Goal: Information Seeking & Learning: Learn about a topic

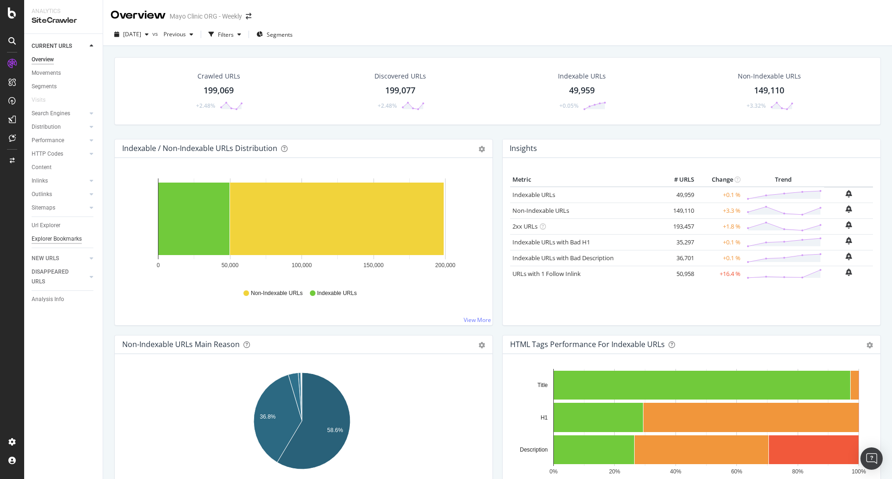
drag, startPoint x: 57, startPoint y: 224, endPoint x: 33, endPoint y: 239, distance: 28.2
click at [33, 239] on div "Explorer Bookmarks" at bounding box center [57, 239] width 50 height 10
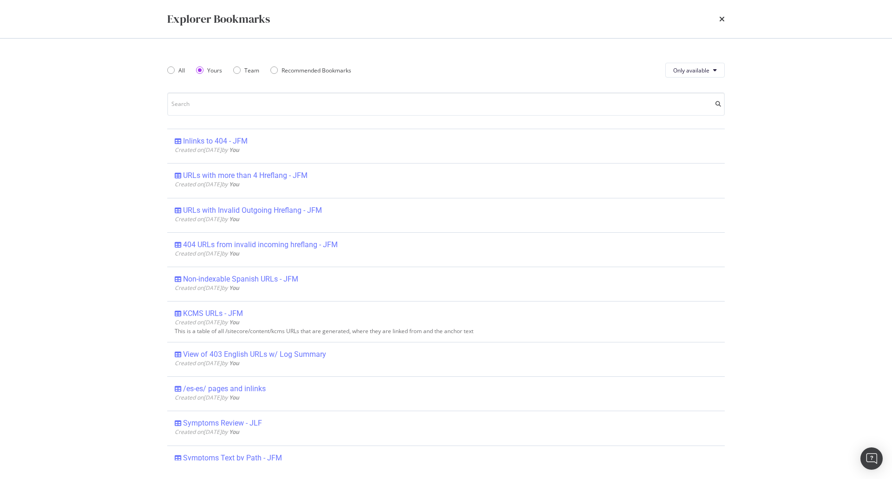
click at [39, 240] on div "Explorer Bookmarks All Yours Team Recommended Bookmarks Only available Inlinks …" at bounding box center [446, 239] width 892 height 479
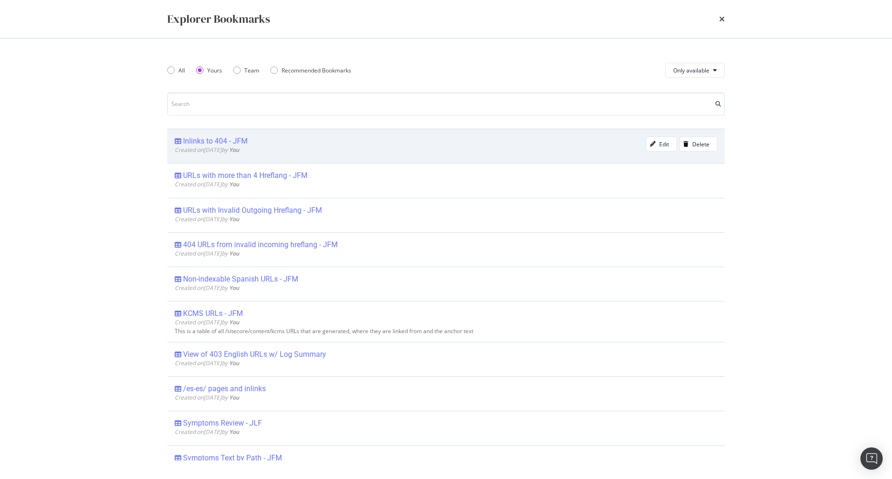
drag, startPoint x: 134, startPoint y: 162, endPoint x: 184, endPoint y: 131, distance: 58.5
click at [134, 161] on div "Explorer Bookmarks All Yours Team Recommended Bookmarks Only available Inlinks …" at bounding box center [446, 239] width 892 height 479
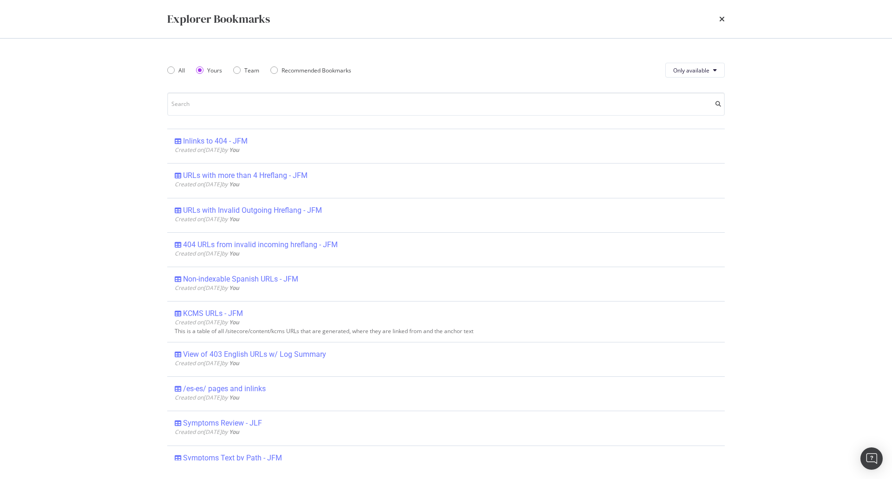
click at [723, 13] on div "times" at bounding box center [722, 19] width 6 height 16
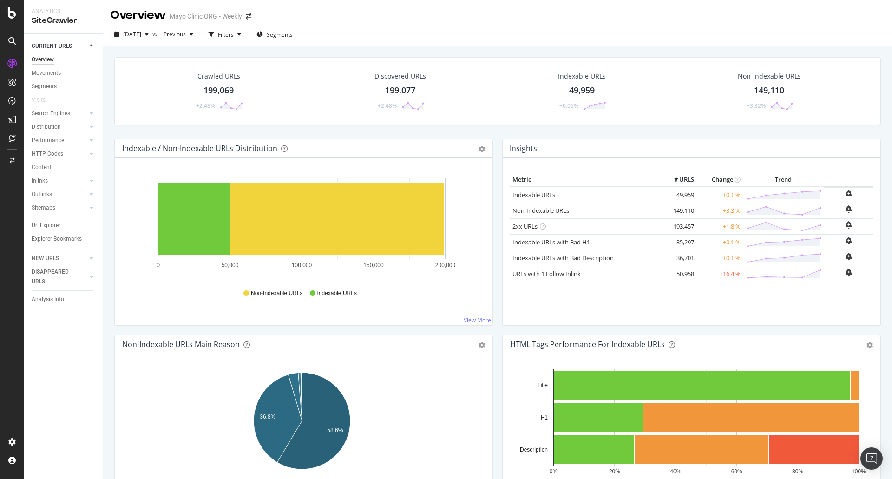
click at [47, 218] on div "Overview Movements Segments Visits Search Engines Top Charts Segments Conversio…" at bounding box center [67, 152] width 71 height 199
click at [47, 220] on div "Url Explorer" at bounding box center [67, 225] width 71 height 13
click at [49, 222] on div "Url Explorer" at bounding box center [46, 226] width 29 height 10
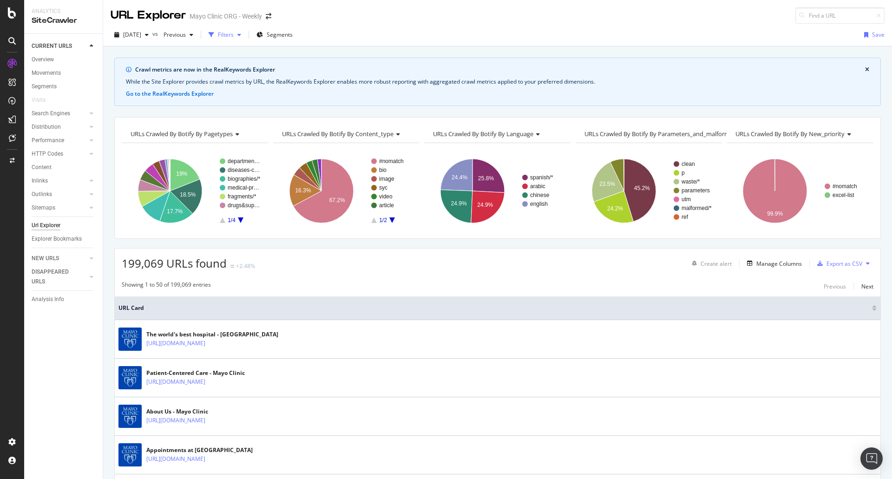
click at [234, 37] on div "Filters" at bounding box center [226, 35] width 16 height 8
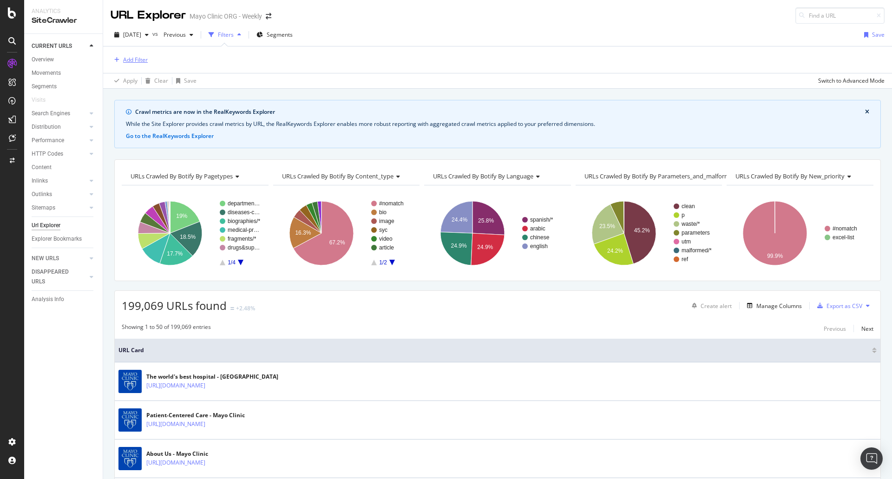
click at [118, 65] on div "Add Filter" at bounding box center [129, 60] width 37 height 10
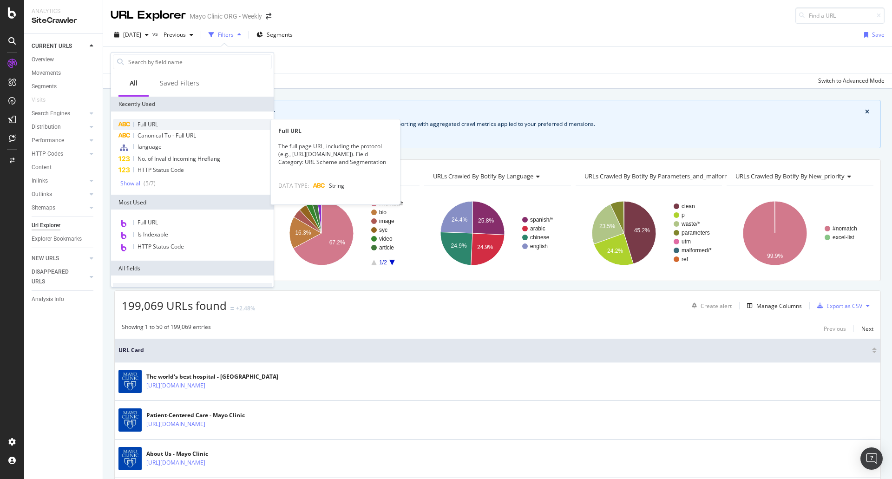
click at [194, 123] on div "Full URL" at bounding box center [192, 124] width 159 height 11
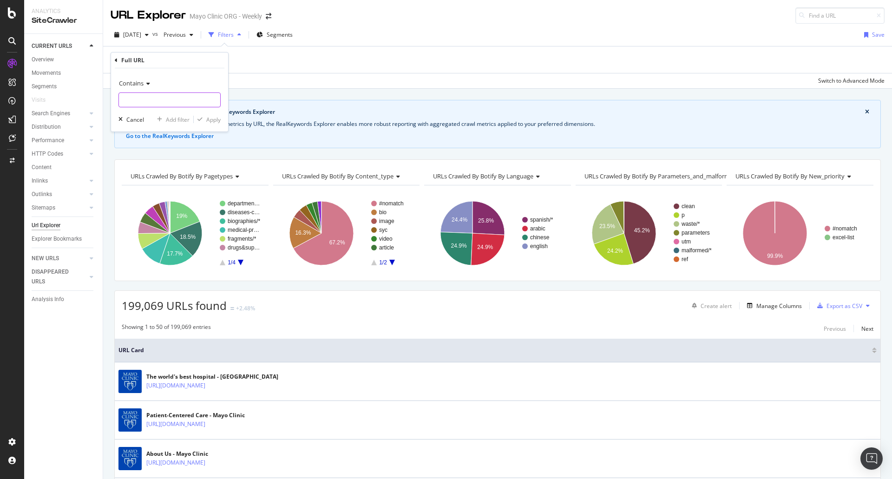
click at [161, 93] on input "text" at bounding box center [169, 99] width 101 height 15
click at [140, 82] on span "Contains" at bounding box center [131, 83] width 25 height 8
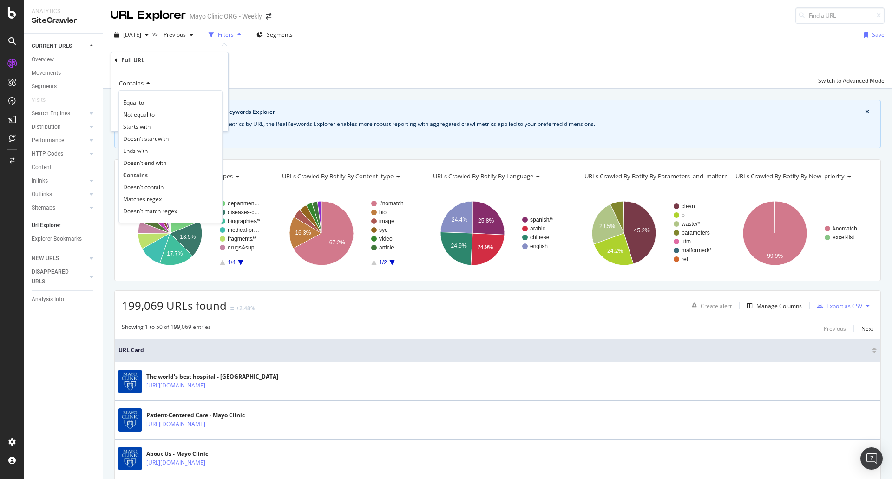
click at [198, 67] on div "Full URL" at bounding box center [170, 60] width 110 height 16
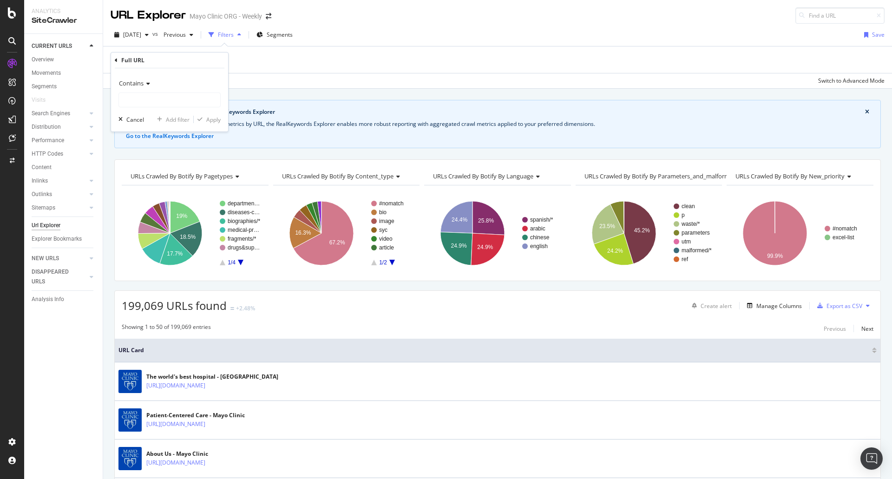
click at [142, 79] on span "Contains" at bounding box center [131, 83] width 25 height 8
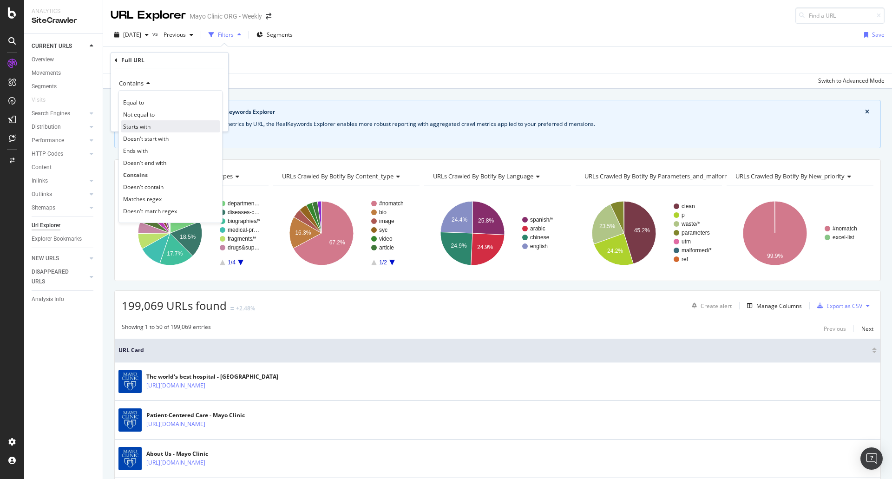
click at [157, 128] on div "Starts with" at bounding box center [170, 126] width 99 height 12
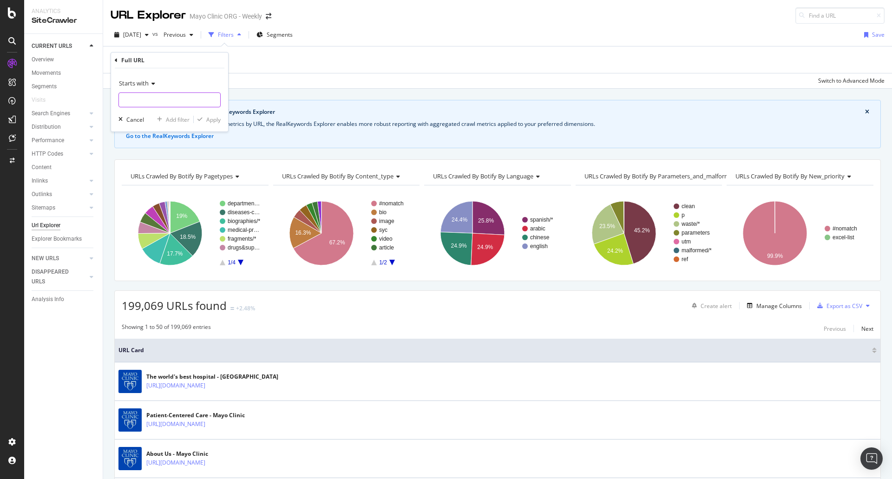
click at [163, 107] on input "text" at bounding box center [169, 99] width 101 height 15
paste input "[URL][DOMAIN_NAME]"
type input "[URL][DOMAIN_NAME]"
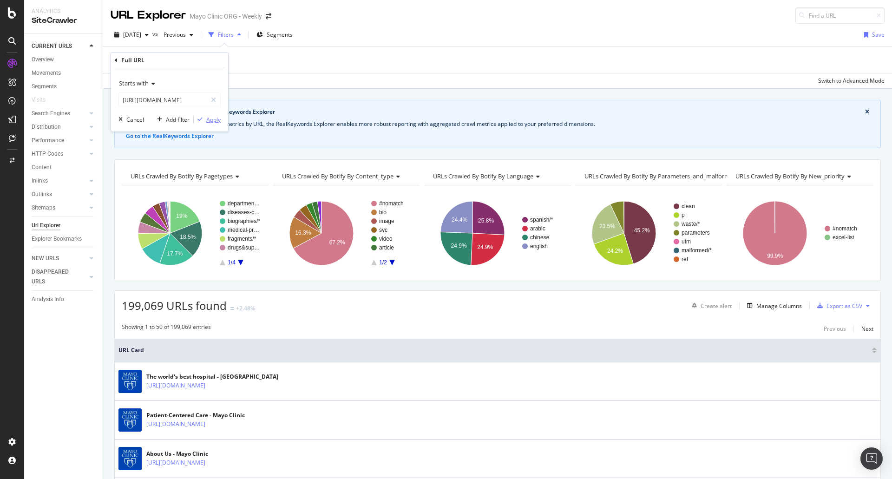
click at [204, 121] on div "button" at bounding box center [200, 120] width 13 height 6
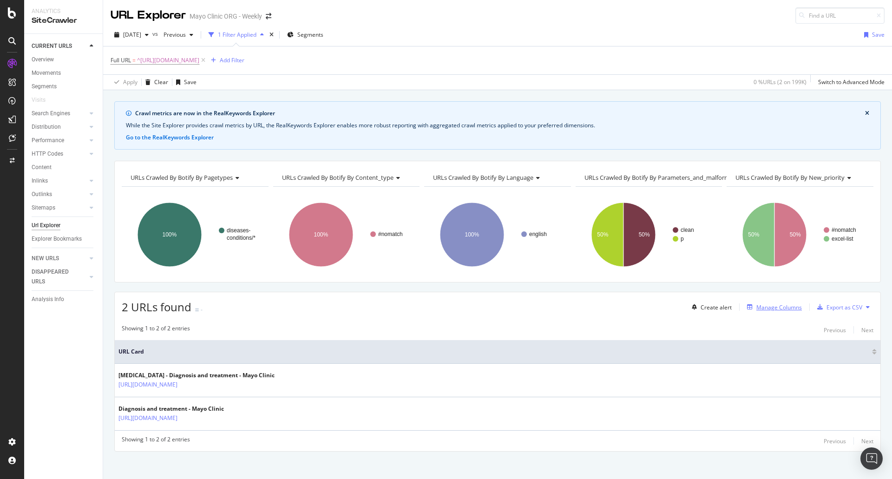
click at [756, 309] on div "Manage Columns" at bounding box center [779, 307] width 46 height 8
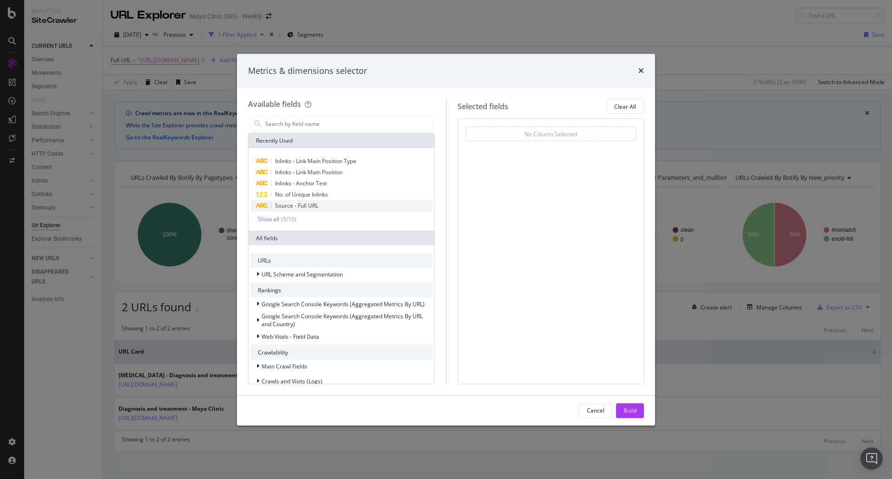
click at [292, 210] on div "Source - Full URL" at bounding box center [341, 205] width 182 height 11
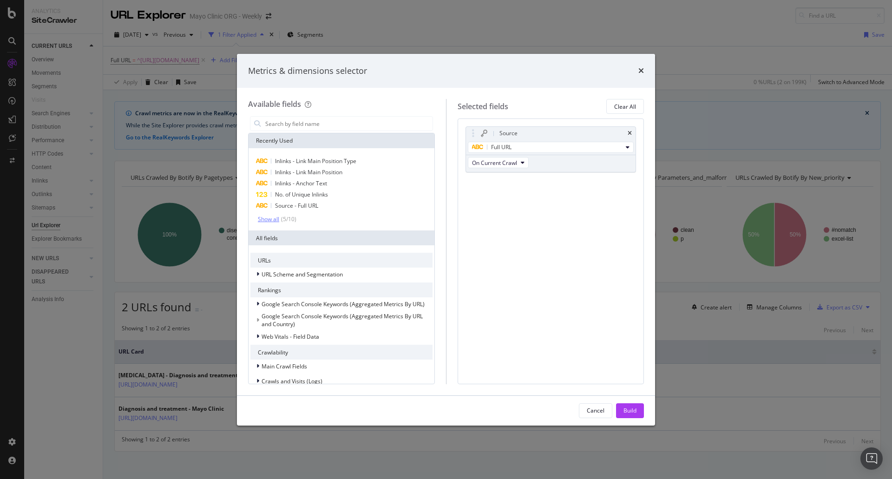
click at [267, 220] on div "Show all" at bounding box center [268, 219] width 21 height 7
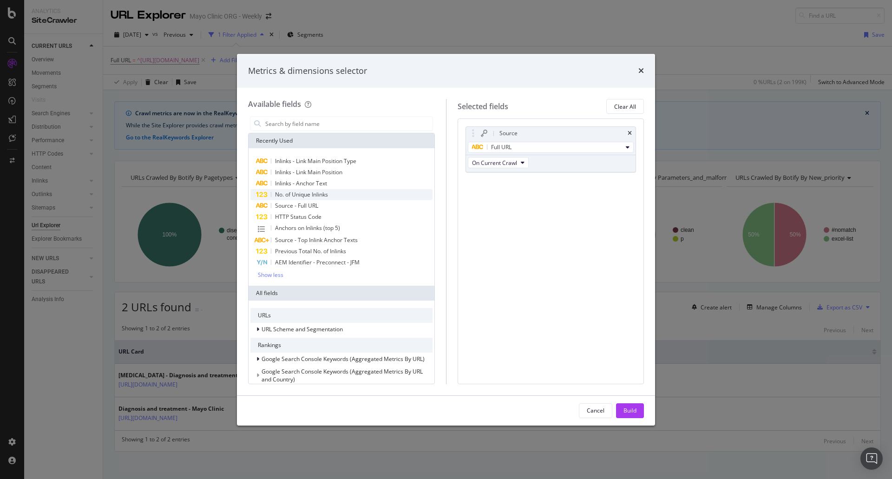
click at [327, 194] on span "No. of Unique Inlinks" at bounding box center [301, 194] width 53 height 8
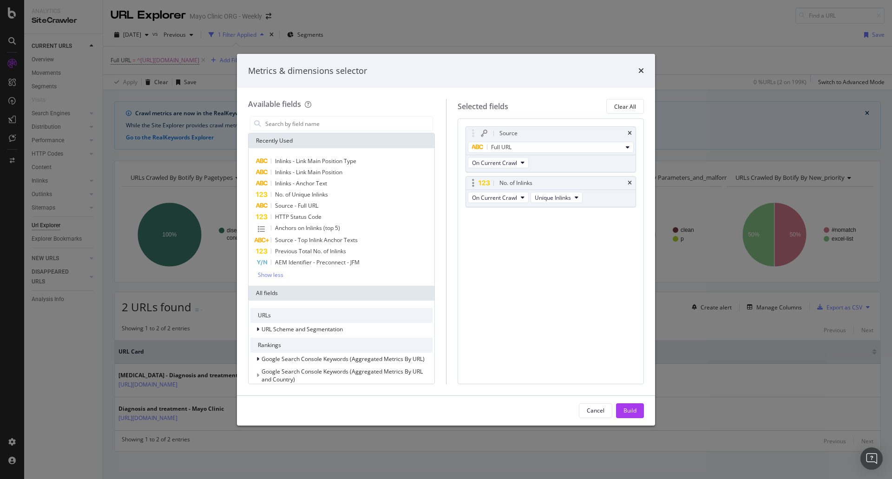
click at [633, 184] on div "No. of Inlinks" at bounding box center [551, 182] width 170 height 13
click at [632, 184] on div "No. of Inlinks" at bounding box center [551, 182] width 170 height 13
click at [628, 181] on icon "times" at bounding box center [629, 183] width 4 height 6
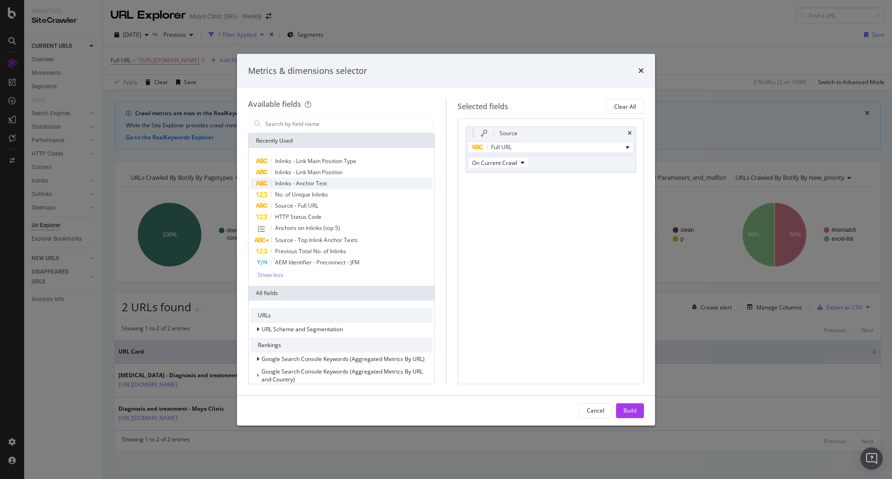
click at [323, 186] on span "Inlinks - Anchor Text" at bounding box center [301, 183] width 52 height 8
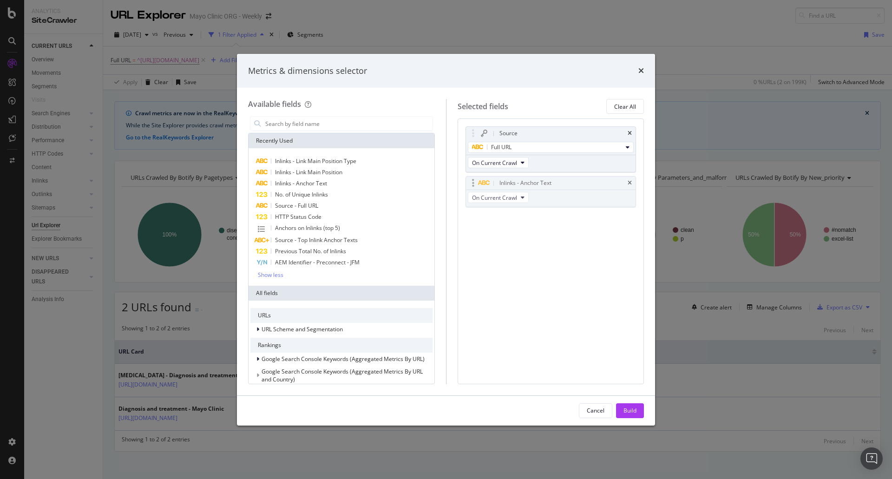
click at [554, 192] on body "Analytics SiteCrawler CURRENT URLS Overview Movements Segments Visits Search En…" at bounding box center [446, 239] width 892 height 479
click at [342, 157] on span "Inlinks - Link Main Position Type" at bounding box center [315, 161] width 81 height 8
drag, startPoint x: 636, startPoint y: 411, endPoint x: 660, endPoint y: 409, distance: 24.2
click at [635, 411] on div "Build" at bounding box center [629, 410] width 13 height 8
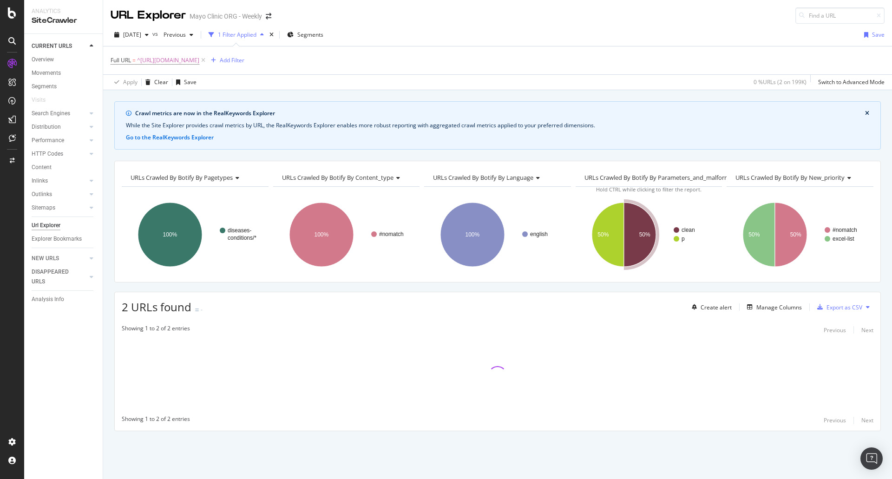
click at [352, 285] on div "Crawl metrics are now in the RealKeywords Explorer While the Site Explorer prov…" at bounding box center [497, 282] width 789 height 362
click at [394, 157] on div "Crawl metrics are now in the RealKeywords Explorer While the Site Explorer prov…" at bounding box center [497, 282] width 789 height 362
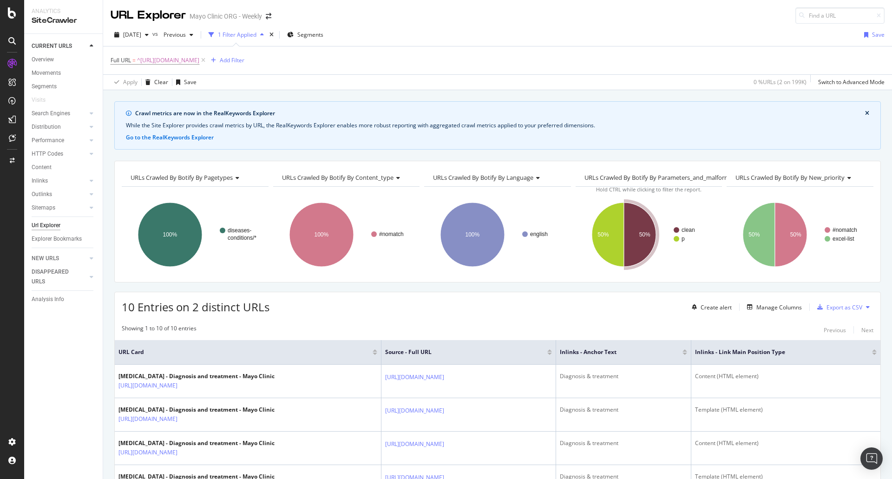
click at [378, 85] on div "Apply Clear Save 0 % URLs ( 2 on 199K ) Switch to Advanced Mode" at bounding box center [497, 81] width 789 height 15
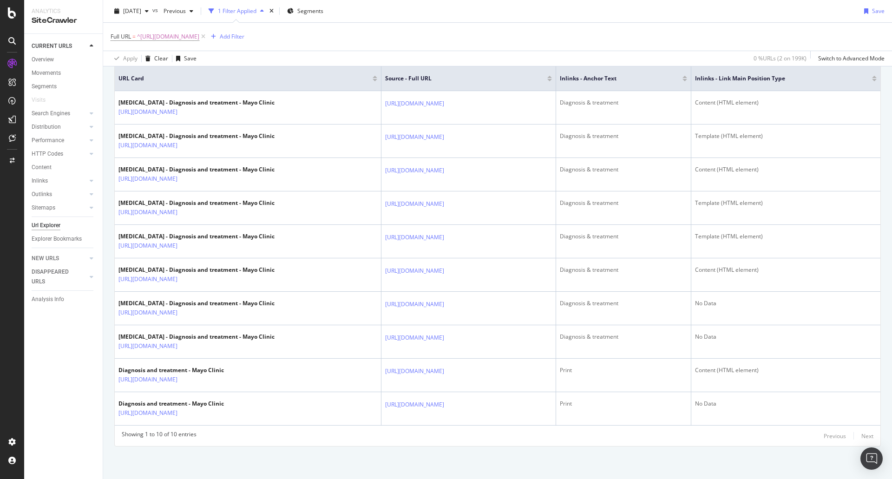
click at [339, 448] on div "Crawl metrics are now in the RealKeywords Explorer While the Site Explorer prov…" at bounding box center [497, 153] width 789 height 651
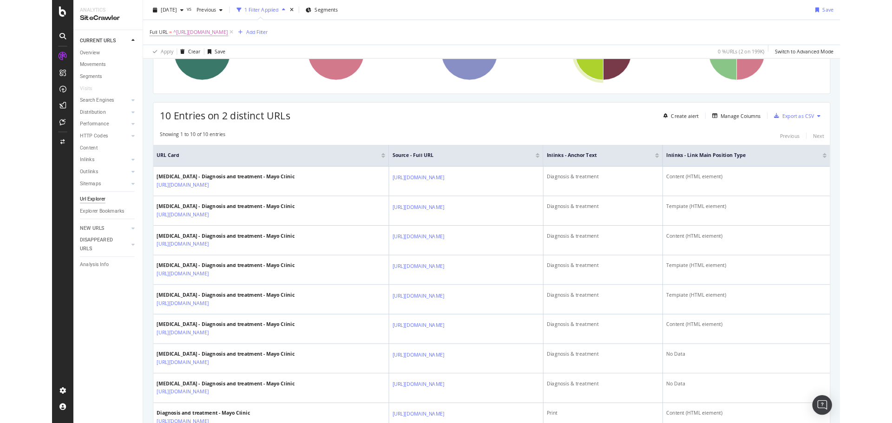
scroll to position [0, 0]
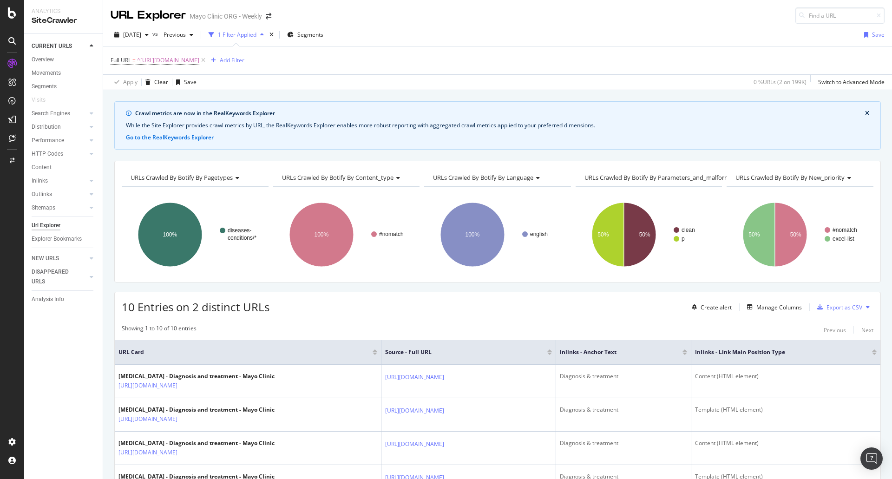
click at [378, 24] on div "[DATE] vs Previous 1 Filter Applied Segments Save Full URL = ^[URL][DOMAIN_NAME…" at bounding box center [497, 57] width 789 height 66
click at [568, 70] on div "Full URL = ^[URL][DOMAIN_NAME] Add Filter" at bounding box center [498, 60] width 774 height 28
